Goal: Task Accomplishment & Management: Use online tool/utility

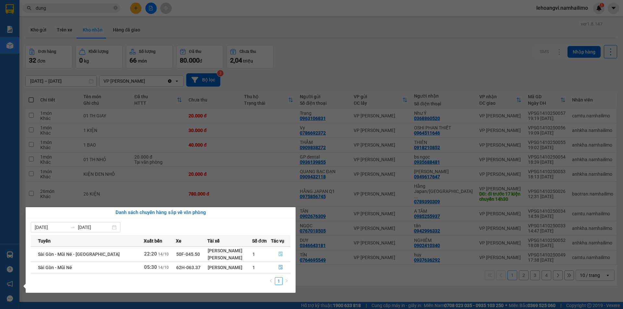
scroll to position [30, 0]
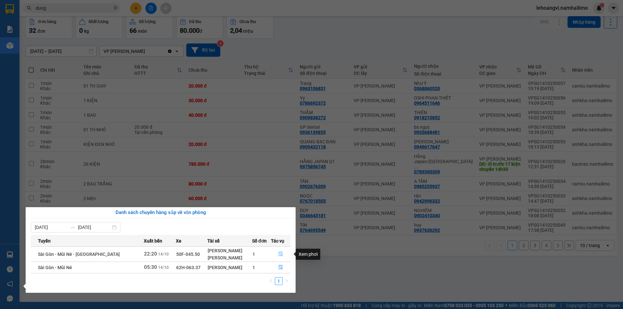
click at [279, 255] on icon "file-done" at bounding box center [281, 254] width 5 height 5
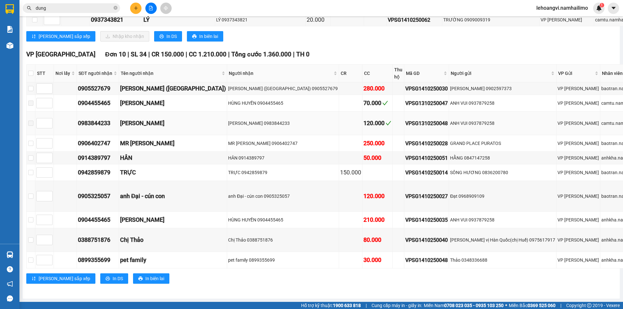
scroll to position [244, 0]
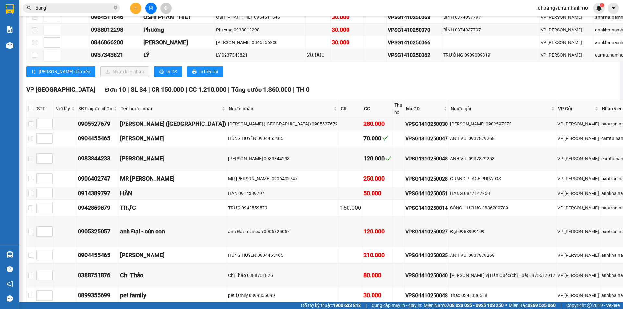
click at [34, 108] on th at bounding box center [31, 109] width 9 height 18
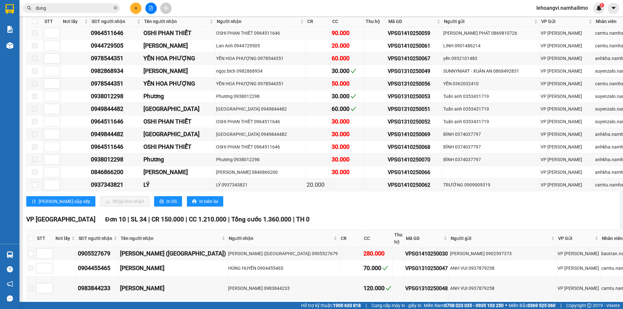
scroll to position [0, 0]
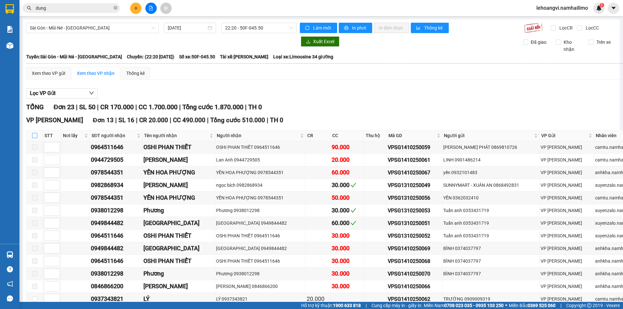
click at [34, 135] on input "checkbox" at bounding box center [34, 135] width 5 height 5
checkbox input "true"
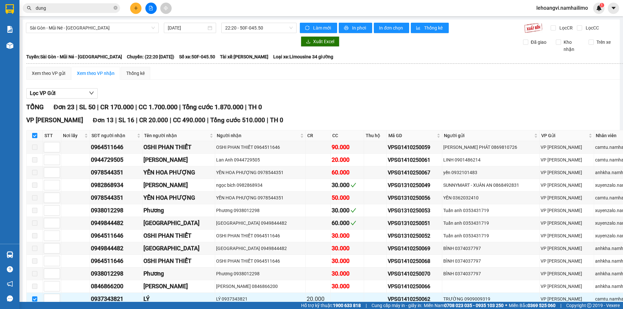
click at [32, 137] on input "checkbox" at bounding box center [34, 135] width 5 height 5
checkbox input "false"
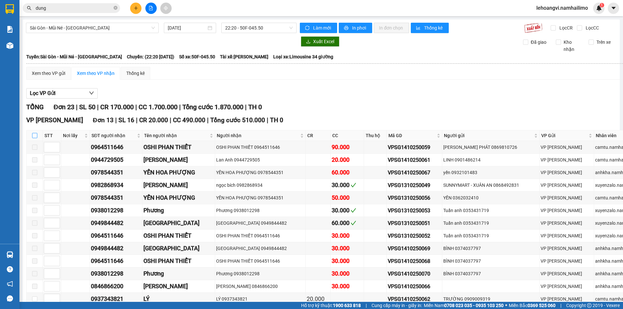
click at [32, 136] on input "checkbox" at bounding box center [34, 135] width 5 height 5
checkbox input "true"
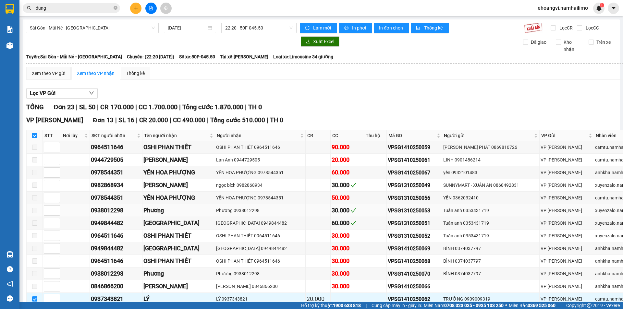
scroll to position [87, 0]
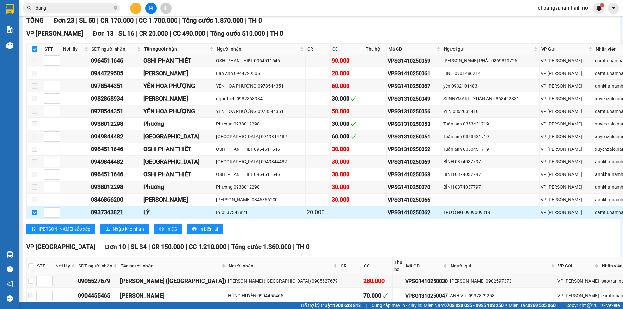
click at [388, 212] on div "VPSG1410250062" at bounding box center [414, 213] width 53 height 8
copy div "VPSG1410250062"
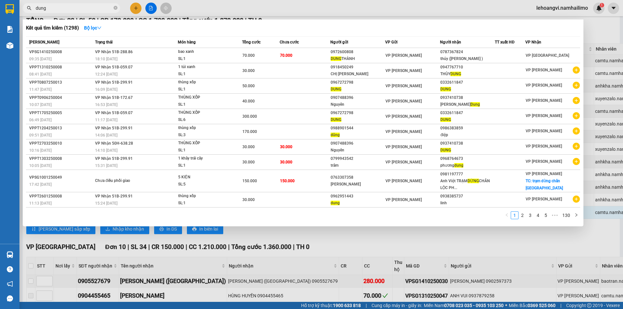
click at [86, 12] on span "dung" at bounding box center [71, 8] width 97 height 10
click at [86, 10] on input "dung" at bounding box center [74, 8] width 77 height 7
paste input "VPSG1410250062"
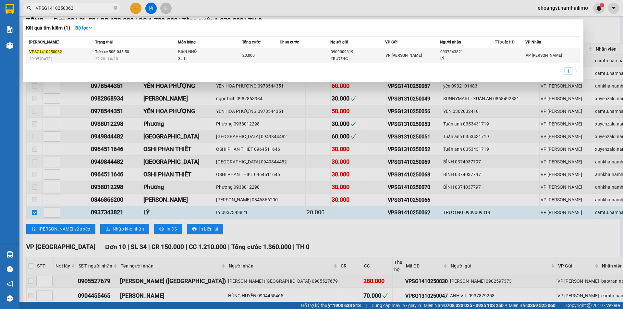
type input "VPSG1410250062"
click at [286, 58] on td at bounding box center [305, 55] width 51 height 15
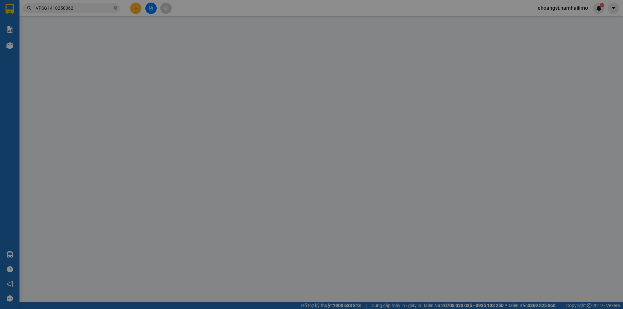
type input "0909009319"
type input "TRƯỜNG"
type input "0937343821"
type input "LÝ"
type input "20.000"
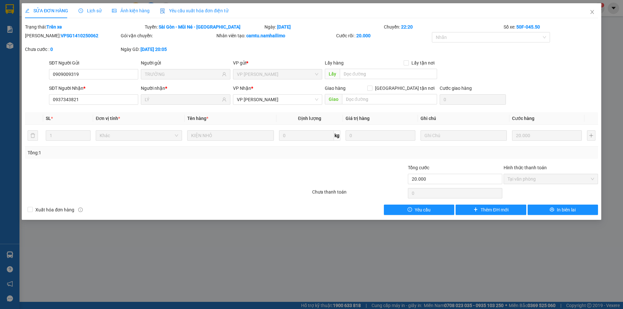
click at [92, 15] on div "Lịch sử" at bounding box center [90, 10] width 23 height 15
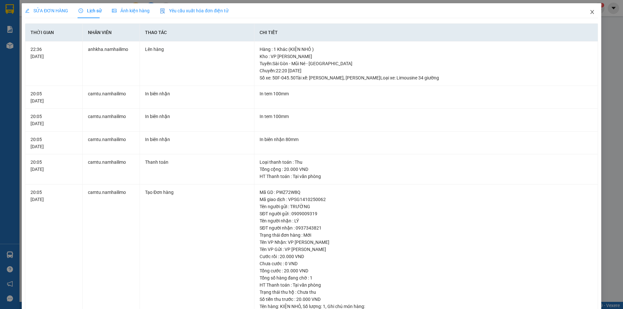
click at [591, 7] on span "Close" at bounding box center [592, 12] width 18 height 18
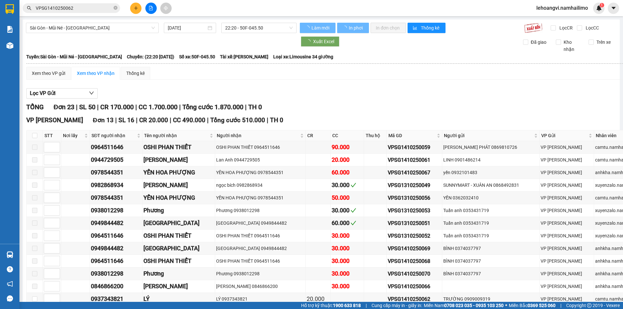
click at [589, 12] on span "lehoangvi.namhailimo" at bounding box center [563, 8] width 62 height 8
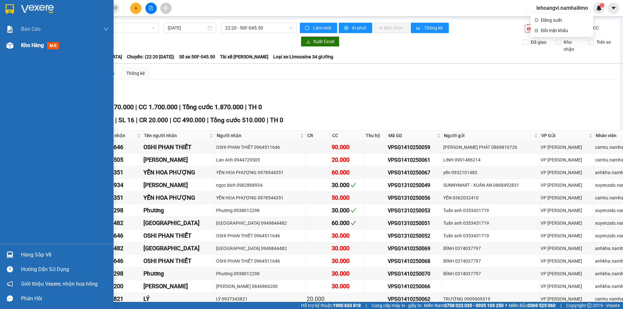
click at [13, 47] on img at bounding box center [9, 45] width 7 height 7
